Goal: Task Accomplishment & Management: Use online tool/utility

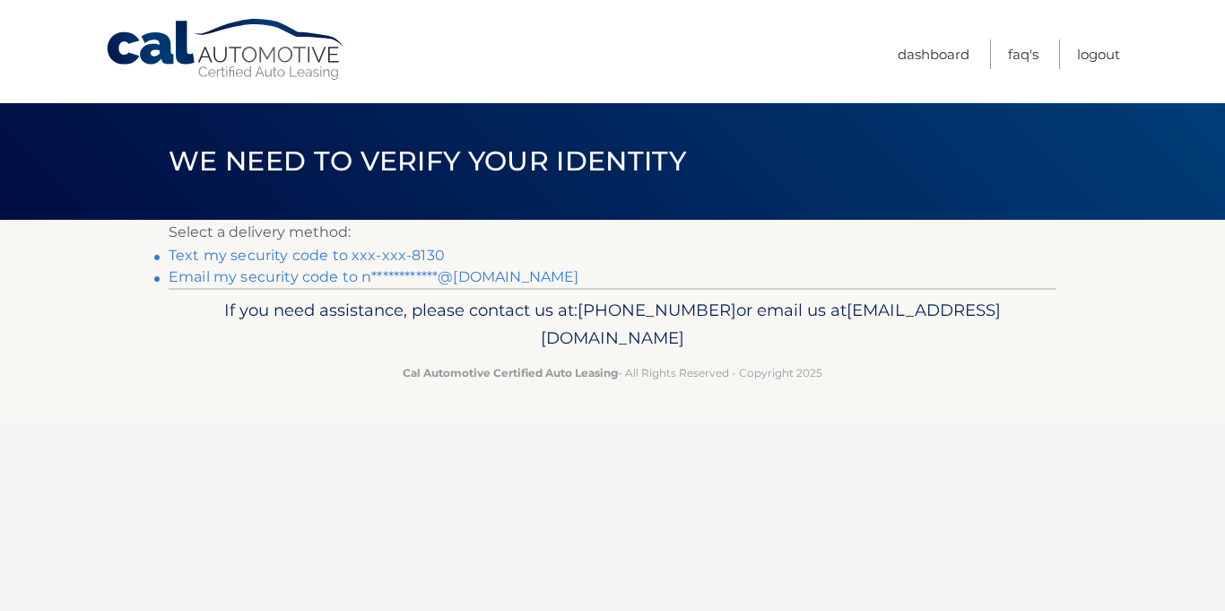
click at [329, 254] on link "Text my security code to xxx-xxx-8130" at bounding box center [307, 255] width 276 height 17
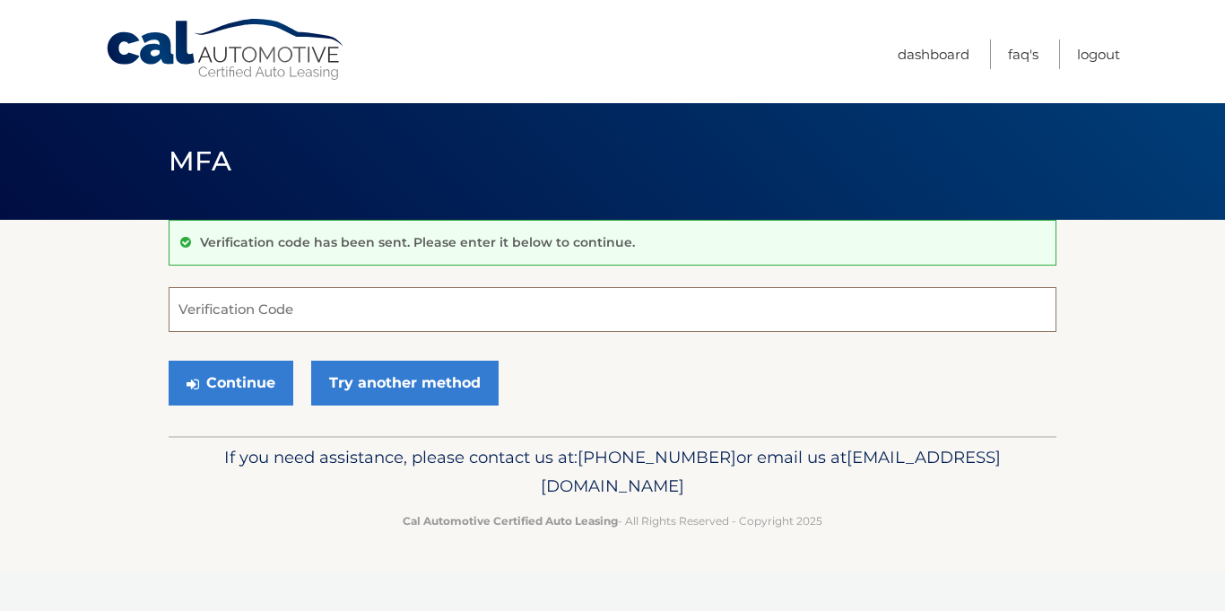
click at [265, 296] on input "Verification Code" at bounding box center [613, 309] width 888 height 45
click at [272, 314] on input "Verification Code" at bounding box center [613, 309] width 888 height 45
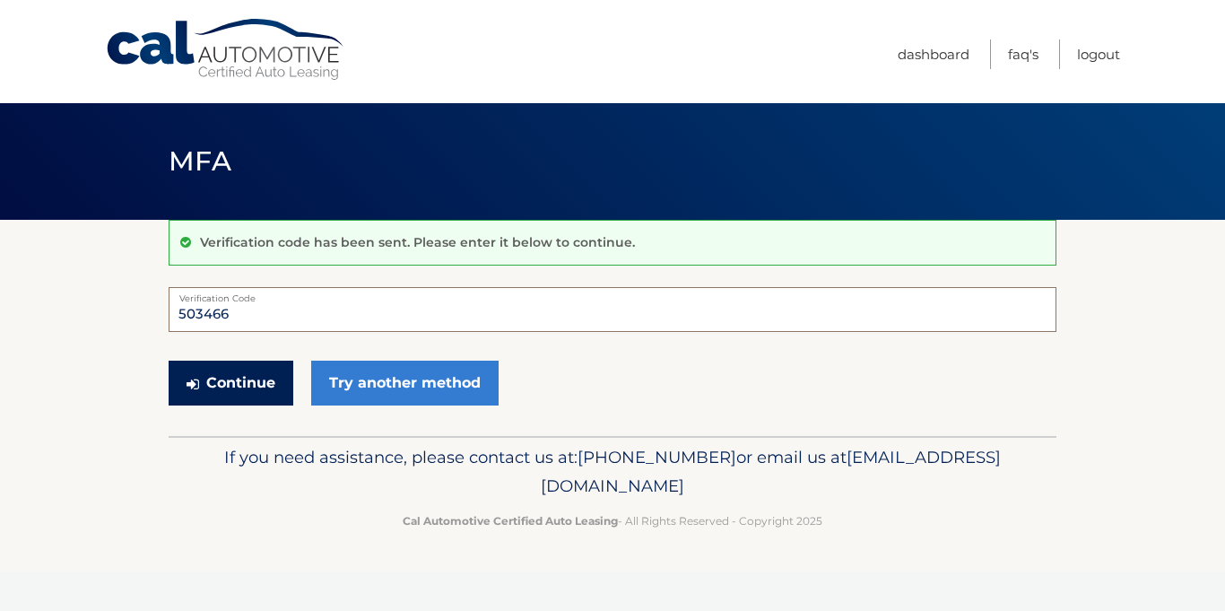
type input "503466"
click at [241, 376] on button "Continue" at bounding box center [231, 382] width 125 height 45
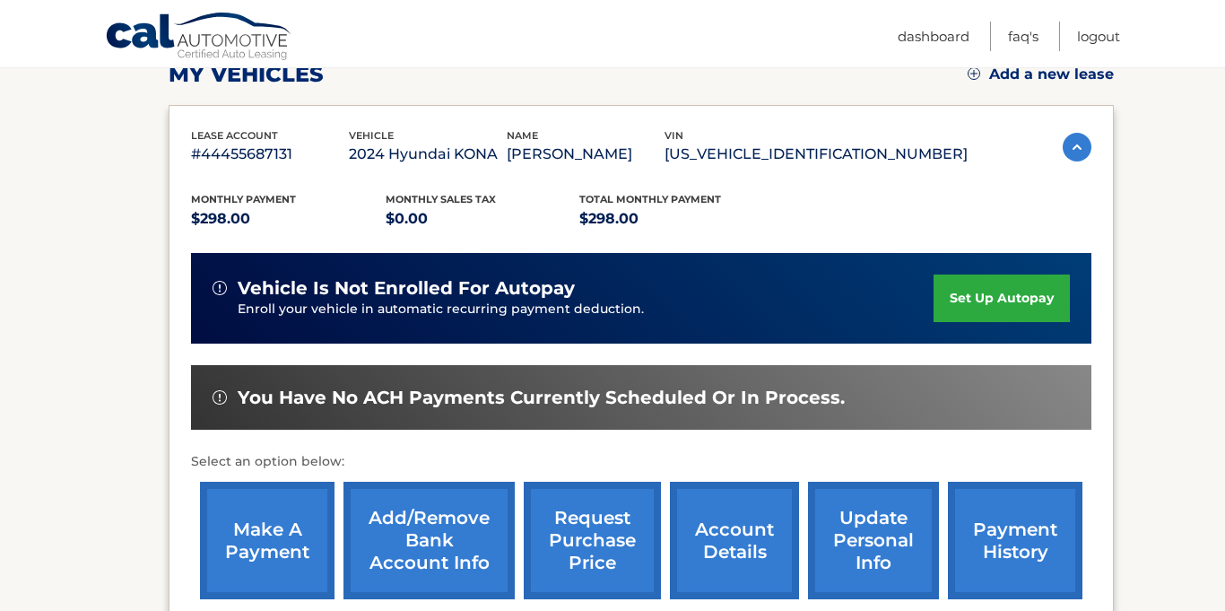
scroll to position [268, 0]
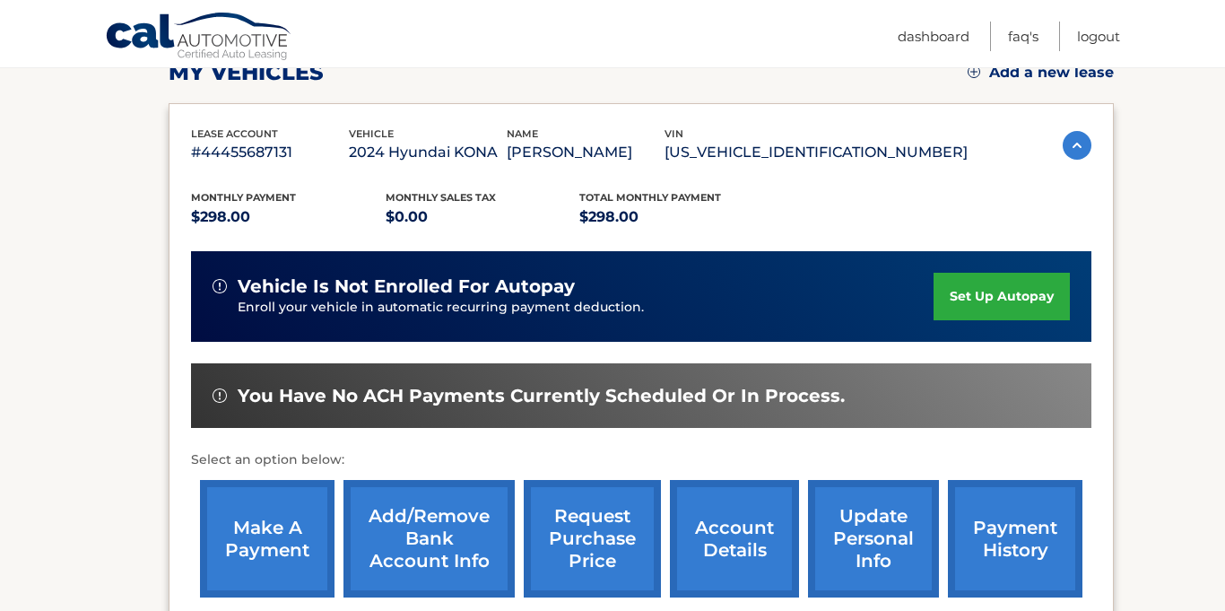
click at [247, 538] on link "make a payment" at bounding box center [267, 538] width 134 height 117
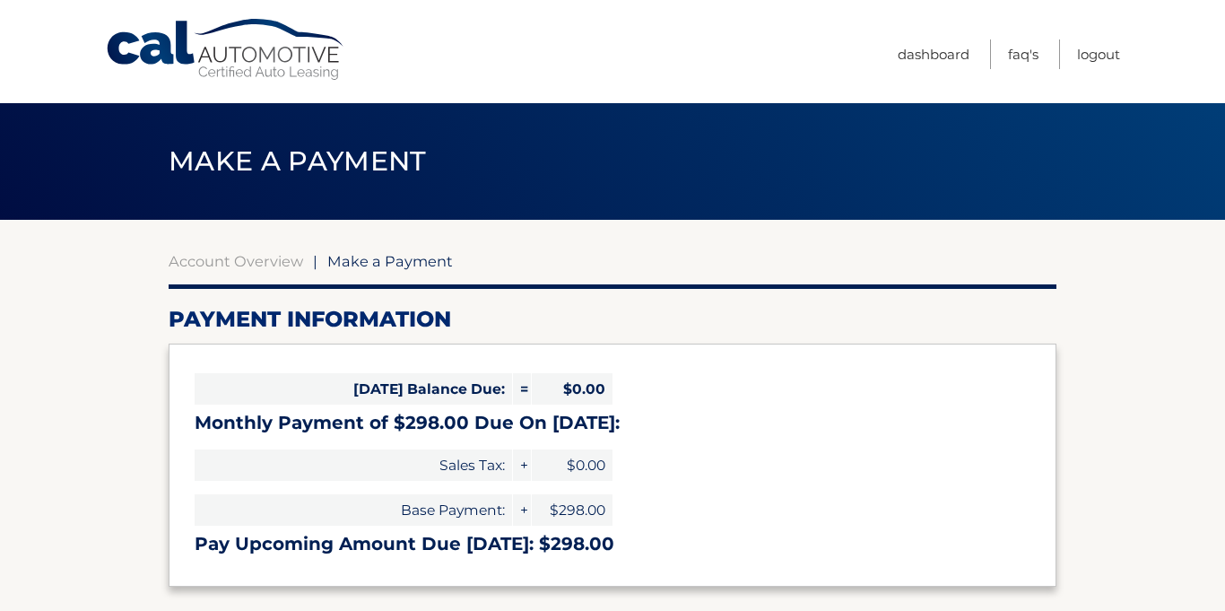
select select "ZTA0YmM2MWEtMjc1My00Yzk0LWJiYTgtYzczODQ2MWJjZmIz"
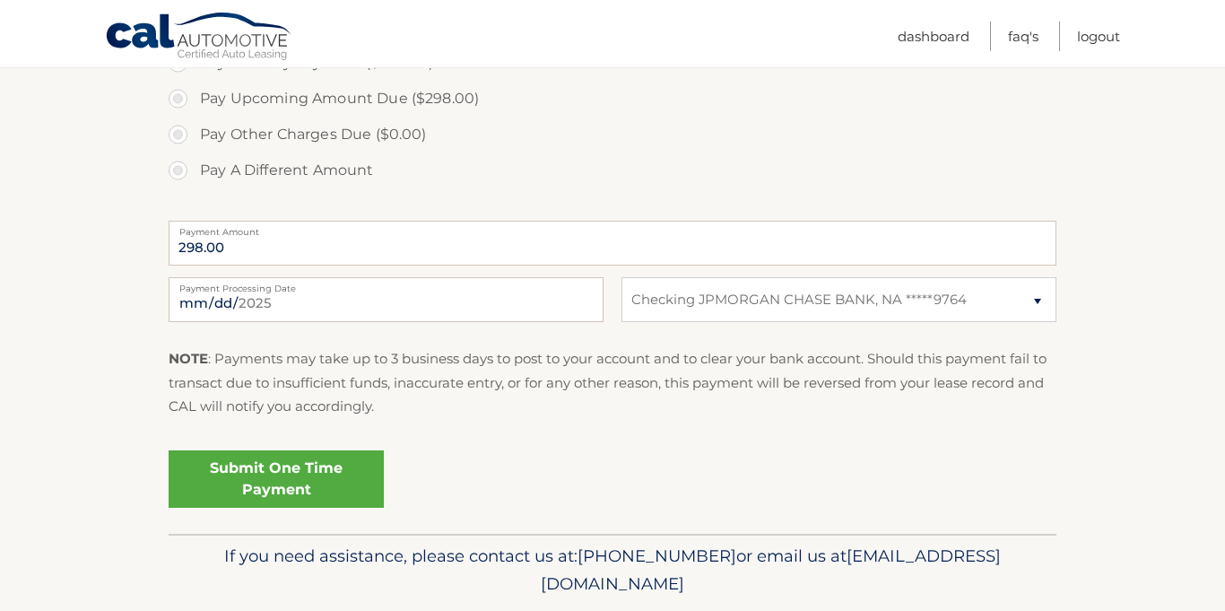
scroll to position [650, 0]
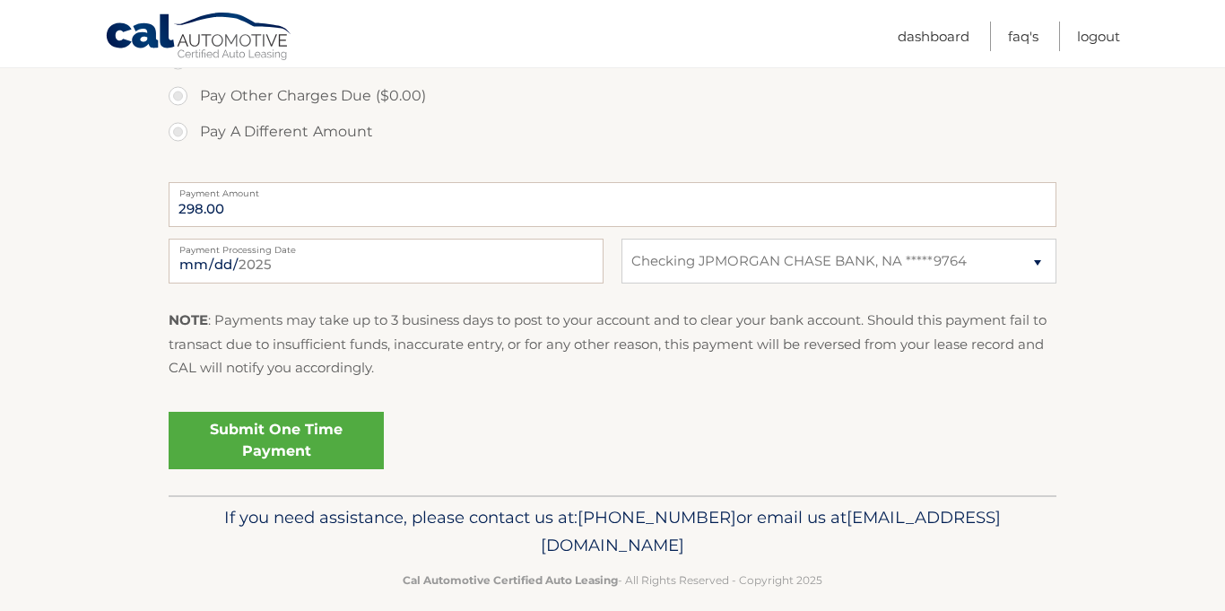
click at [262, 449] on link "Submit One Time Payment" at bounding box center [276, 440] width 215 height 57
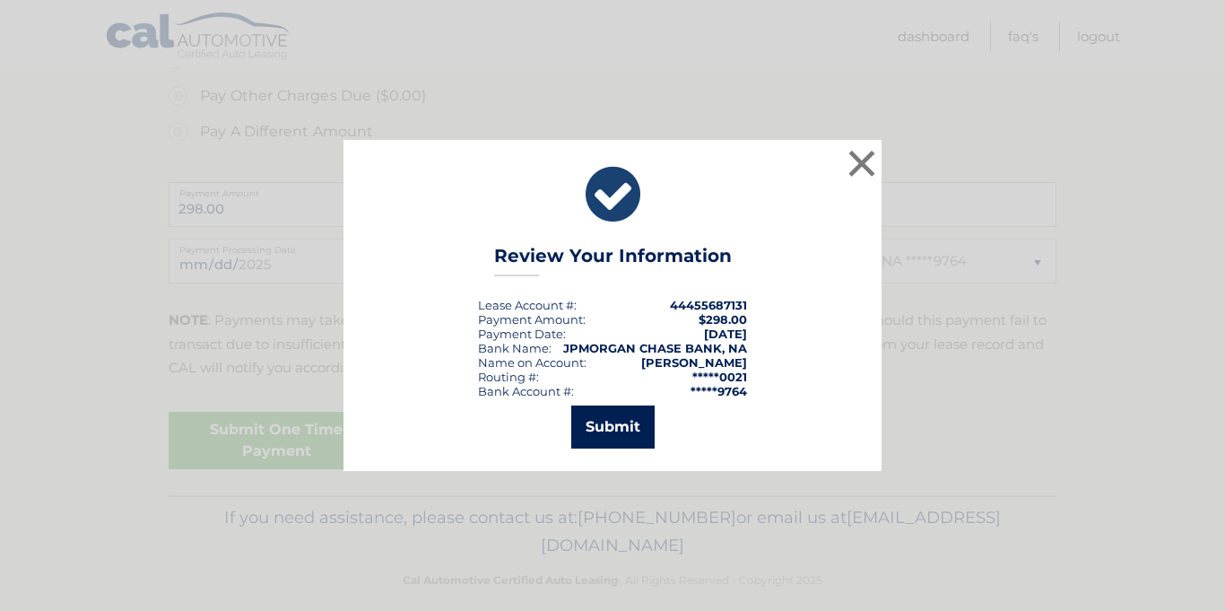
click at [606, 438] on button "Submit" at bounding box center [612, 426] width 83 height 43
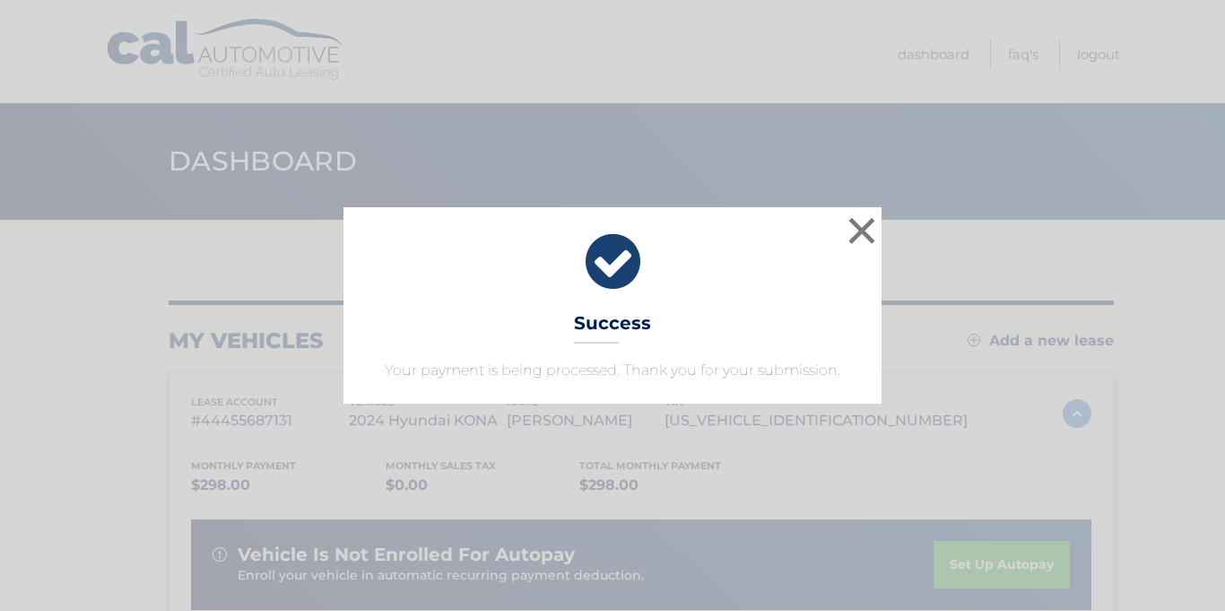
click at [766, 347] on div "× Success Your payment is being processed. Thank you for your submission." at bounding box center [612, 304] width 538 height 195
click at [864, 222] on button "×" at bounding box center [862, 231] width 36 height 36
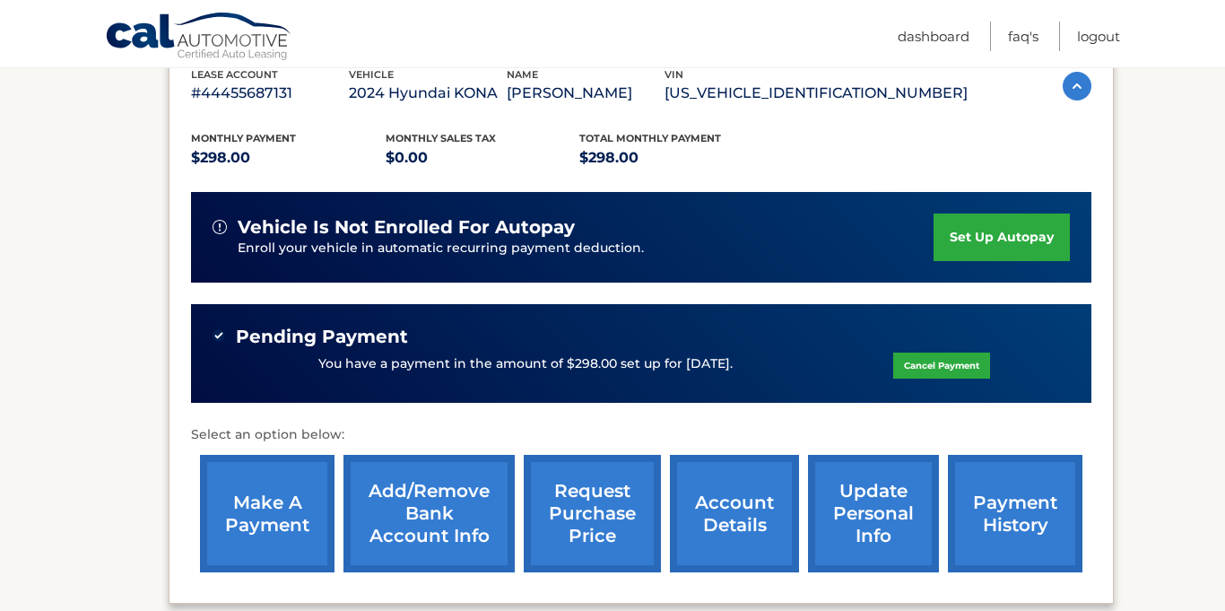
scroll to position [510, 0]
